Goal: Information Seeking & Learning: Find specific fact

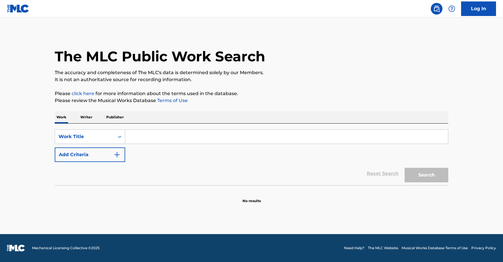
click at [213, 135] on input "Search Form" at bounding box center [286, 137] width 323 height 14
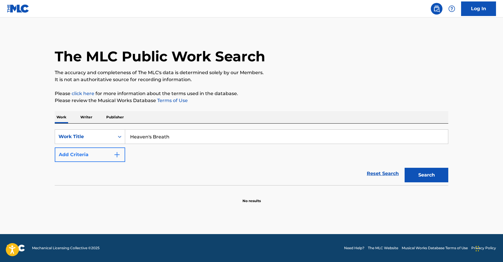
type input "Heaven's Breath"
click at [118, 152] on img "Search Form" at bounding box center [116, 154] width 7 height 7
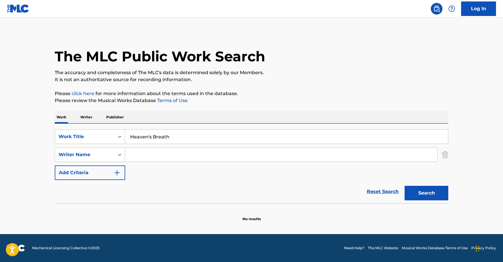
click at [141, 154] on input "Search Form" at bounding box center [281, 155] width 312 height 14
paste input "[PERSON_NAME]"
type input "[PERSON_NAME]"
drag, startPoint x: 192, startPoint y: 138, endPoint x: 85, endPoint y: 133, distance: 107.5
click at [85, 133] on div "SearchWithCriteria5e342c50-7fae-443f-8947-80cdefe32a09 Work Title Heaven's Brea…" at bounding box center [251, 136] width 393 height 15
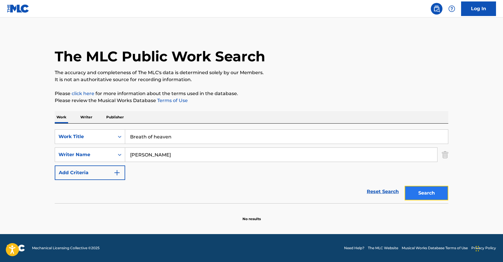
click at [419, 189] on button "Search" at bounding box center [426, 193] width 44 height 15
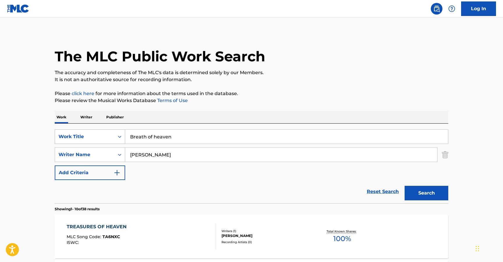
drag, startPoint x: 153, startPoint y: 138, endPoint x: 123, endPoint y: 135, distance: 30.7
click at [123, 137] on div "SearchWithCriteria5e342c50-7fae-443f-8947-80cdefe32a09 Work Title Breath of hea…" at bounding box center [251, 136] width 393 height 15
type input "heaven"
click at [404, 186] on button "Search" at bounding box center [426, 193] width 44 height 15
